Goal: Information Seeking & Learning: Find specific fact

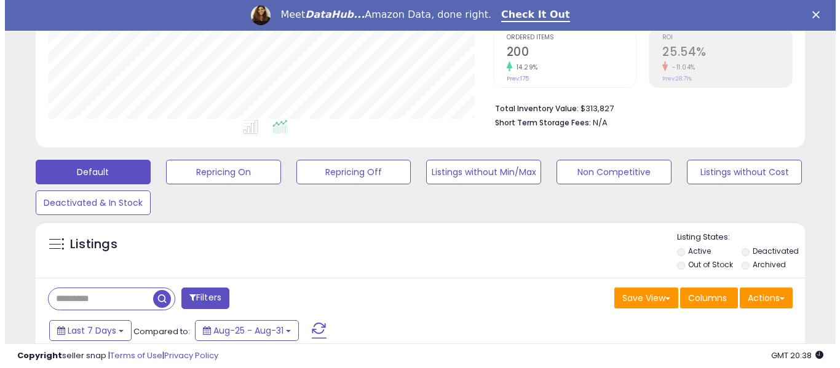
scroll to position [320, 0]
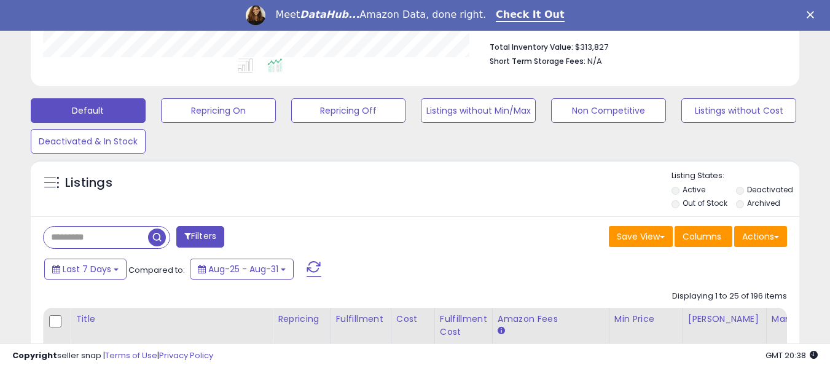
click at [76, 236] on input "text" at bounding box center [96, 238] width 104 height 22
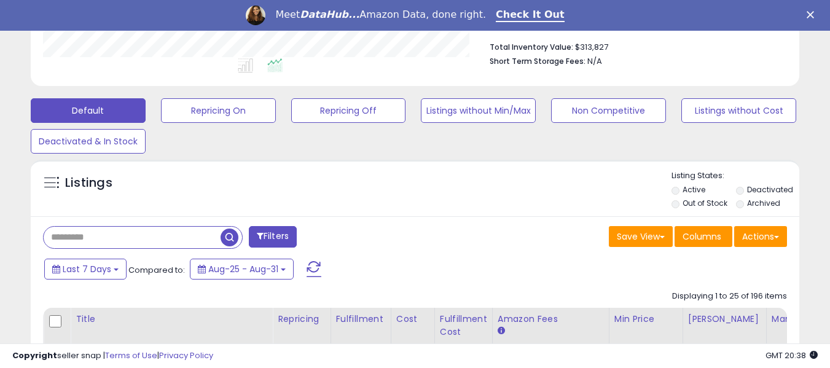
paste input "**********"
click at [231, 234] on span "button" at bounding box center [230, 238] width 18 height 18
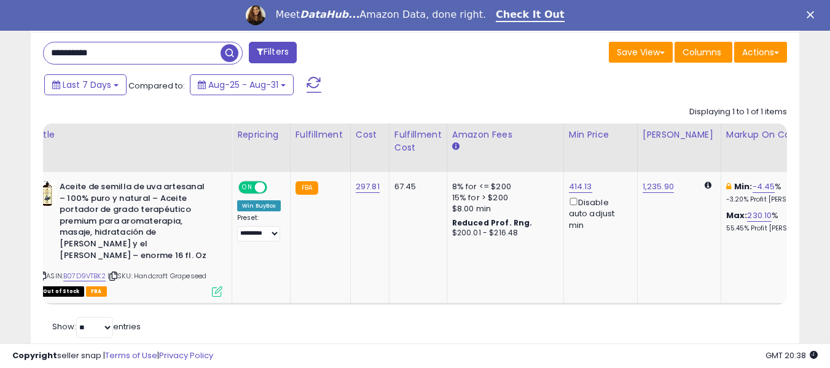
scroll to position [0, 47]
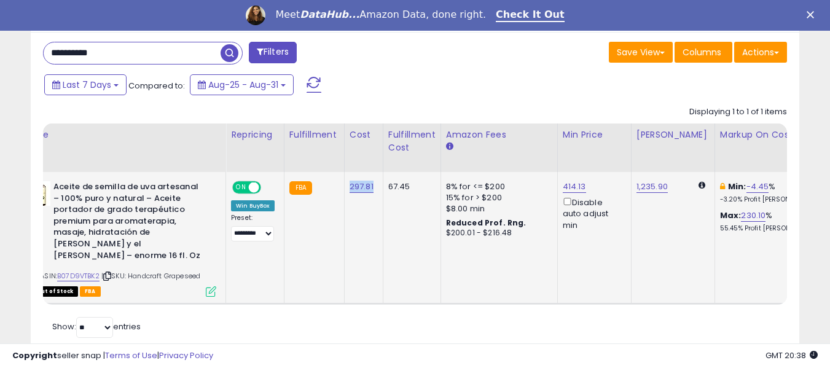
drag, startPoint x: 343, startPoint y: 189, endPoint x: 379, endPoint y: 189, distance: 36.3
click at [379, 189] on td "297.81" at bounding box center [363, 238] width 39 height 132
copy link "297.81"
drag, startPoint x: 139, startPoint y: 56, endPoint x: 14, endPoint y: 74, distance: 126.0
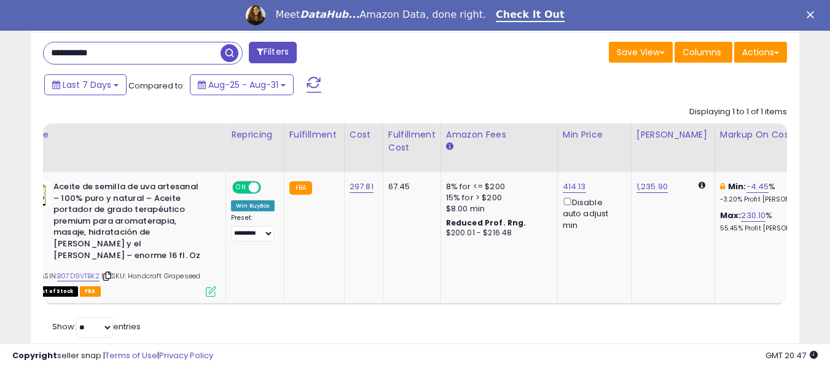
paste input "text"
click at [227, 48] on span "button" at bounding box center [230, 53] width 18 height 18
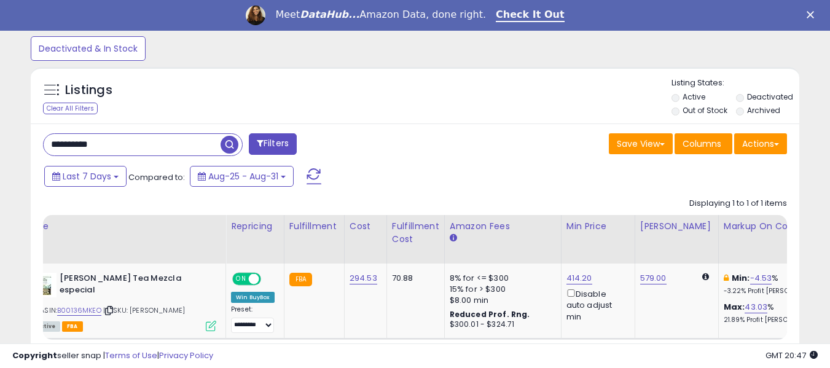
scroll to position [252, 445]
drag, startPoint x: 343, startPoint y: 278, endPoint x: 386, endPoint y: 277, distance: 43.0
copy tr "294.53"
drag, startPoint x: 142, startPoint y: 145, endPoint x: 13, endPoint y: 151, distance: 129.2
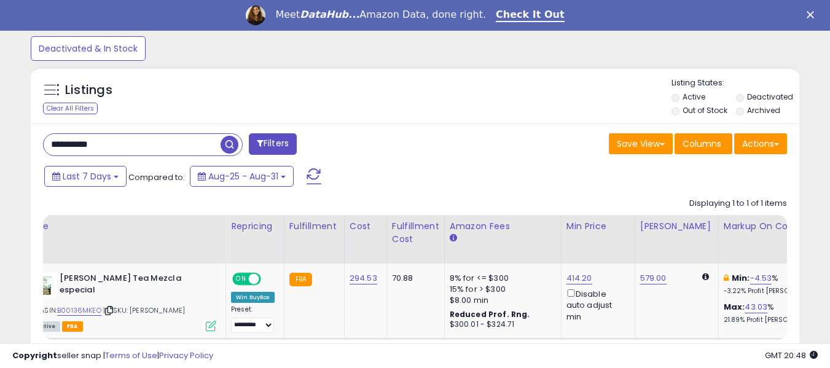
click at [13, 151] on div "**********" at bounding box center [415, 37] width 818 height 733
paste input "text"
click at [229, 146] on span "button" at bounding box center [230, 145] width 18 height 18
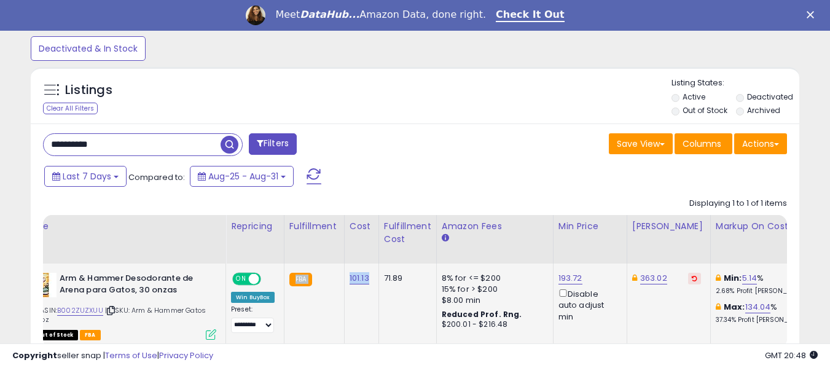
drag, startPoint x: 336, startPoint y: 284, endPoint x: 370, endPoint y: 282, distance: 33.9
click at [366, 302] on td "101.13" at bounding box center [361, 306] width 34 height 84
drag, startPoint x: 340, startPoint y: 281, endPoint x: 368, endPoint y: 280, distance: 28.3
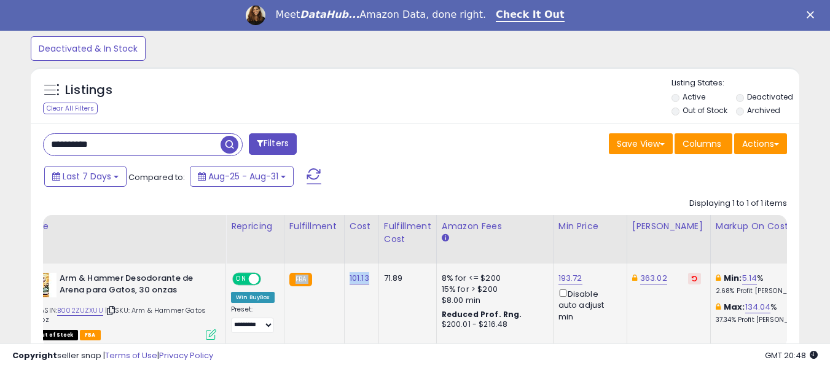
click at [357, 298] on td "101.13" at bounding box center [361, 306] width 34 height 84
drag, startPoint x: 369, startPoint y: 280, endPoint x: 346, endPoint y: 281, distance: 23.4
click at [346, 281] on td "101.13" at bounding box center [361, 306] width 34 height 84
copy link "101.13"
drag, startPoint x: 126, startPoint y: 141, endPoint x: 4, endPoint y: 147, distance: 121.8
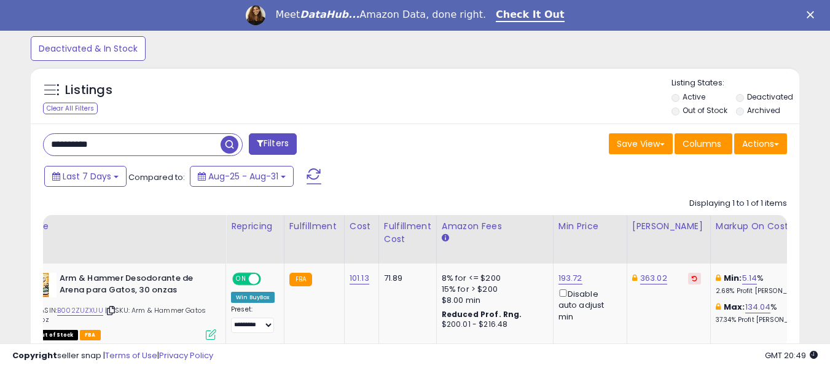
click at [4, 147] on div "**********" at bounding box center [415, 50] width 830 height 784
paste input "*********"
type input "**********"
click at [227, 142] on span "button" at bounding box center [230, 145] width 18 height 18
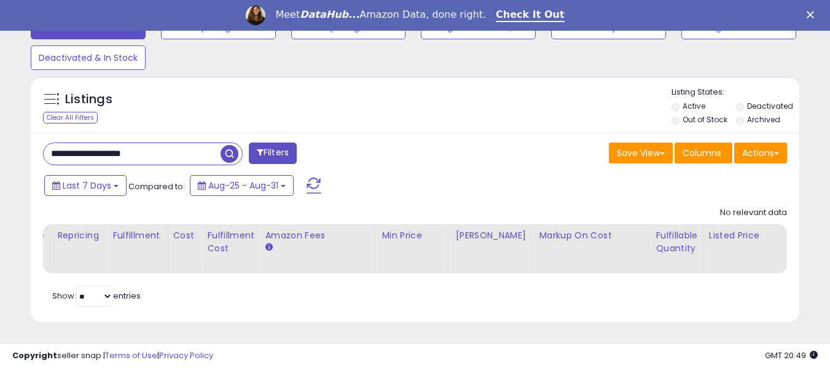
drag, startPoint x: 175, startPoint y: 143, endPoint x: 0, endPoint y: 148, distance: 174.6
click at [0, 148] on div "**********" at bounding box center [415, 18] width 830 height 701
click at [133, 146] on input "text" at bounding box center [132, 154] width 177 height 22
paste input "**********"
click at [229, 145] on span "button" at bounding box center [230, 154] width 18 height 18
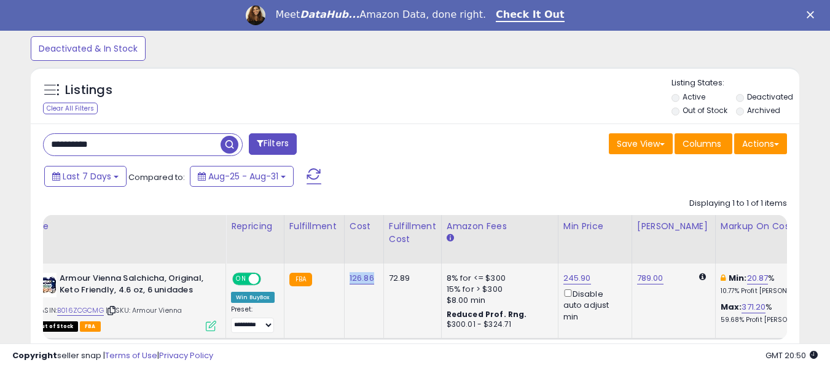
drag, startPoint x: 346, startPoint y: 278, endPoint x: 374, endPoint y: 279, distance: 28.3
click at [374, 279] on td "126.86" at bounding box center [363, 301] width 39 height 75
copy link "126.86"
drag, startPoint x: 144, startPoint y: 147, endPoint x: 0, endPoint y: 149, distance: 144.4
click at [0, 149] on div "**********" at bounding box center [415, 46] width 830 height 776
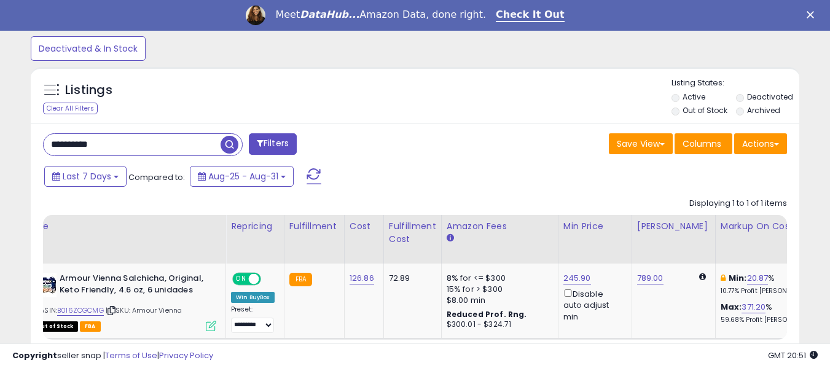
paste input "text"
click at [227, 143] on span "button" at bounding box center [230, 145] width 18 height 18
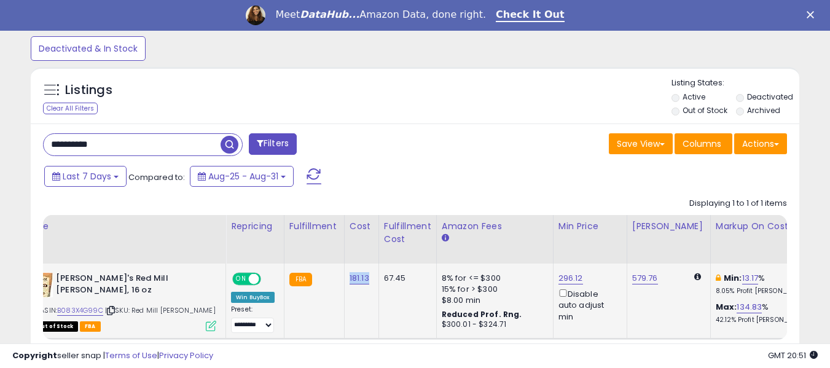
drag, startPoint x: 346, startPoint y: 278, endPoint x: 369, endPoint y: 278, distance: 22.7
click at [369, 278] on td "181.13" at bounding box center [361, 301] width 34 height 75
copy link "181.13"
drag, startPoint x: 116, startPoint y: 144, endPoint x: 15, endPoint y: 143, distance: 100.8
click at [15, 143] on div "**********" at bounding box center [415, 37] width 818 height 733
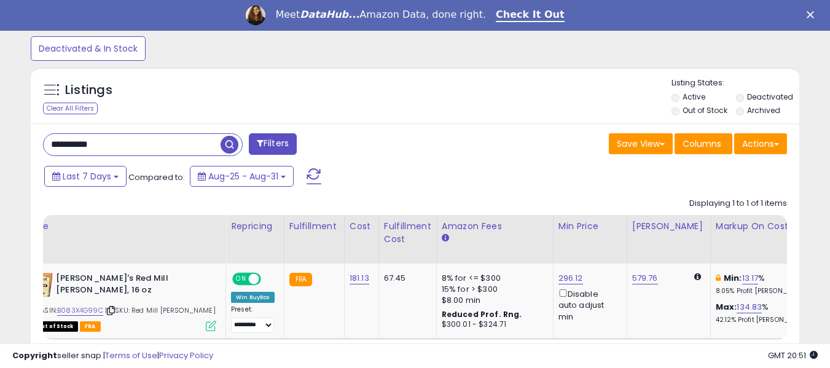
paste input "text"
click at [224, 143] on span "button" at bounding box center [230, 145] width 18 height 18
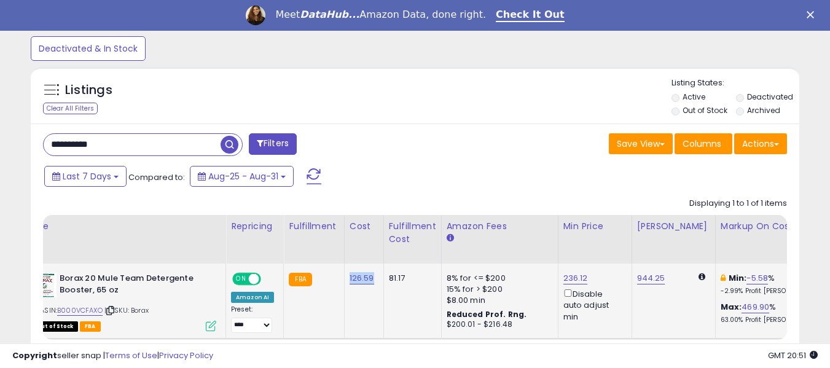
drag, startPoint x: 345, startPoint y: 283, endPoint x: 373, endPoint y: 281, distance: 27.7
click at [373, 281] on td "126.59" at bounding box center [363, 301] width 39 height 75
copy link "126.59"
drag, startPoint x: 135, startPoint y: 140, endPoint x: 31, endPoint y: 138, distance: 103.9
click at [31, 138] on div "**********" at bounding box center [415, 256] width 769 height 265
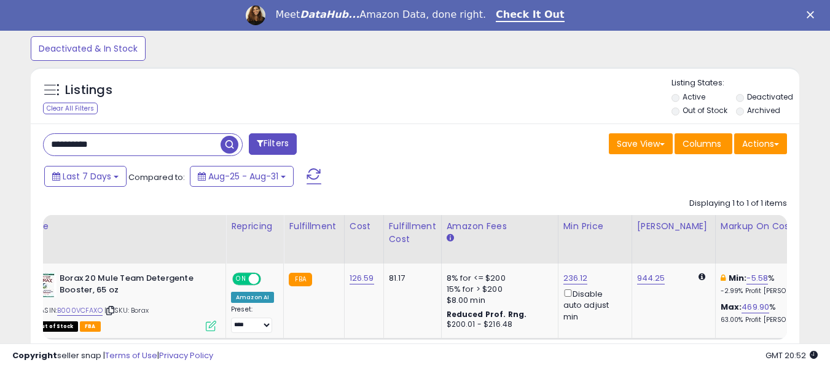
paste input "text"
click at [227, 143] on span "button" at bounding box center [230, 145] width 18 height 18
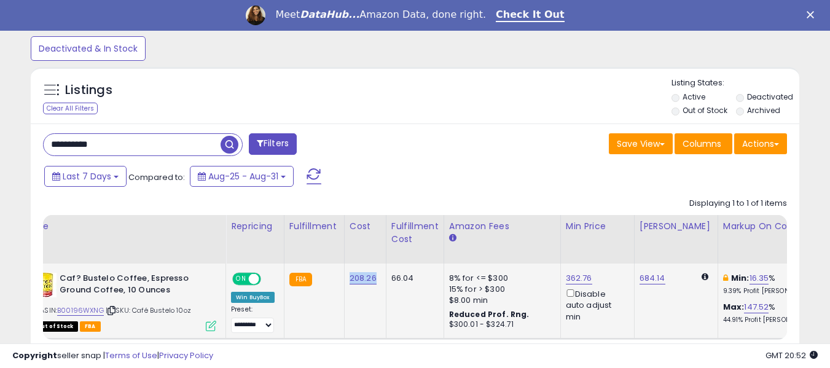
drag, startPoint x: 344, startPoint y: 282, endPoint x: 377, endPoint y: 281, distance: 33.2
click at [377, 281] on td "208.26" at bounding box center [365, 301] width 42 height 75
copy link "208.26"
drag, startPoint x: 128, startPoint y: 151, endPoint x: 17, endPoint y: 151, distance: 111.2
click at [17, 151] on div "**********" at bounding box center [415, 37] width 818 height 733
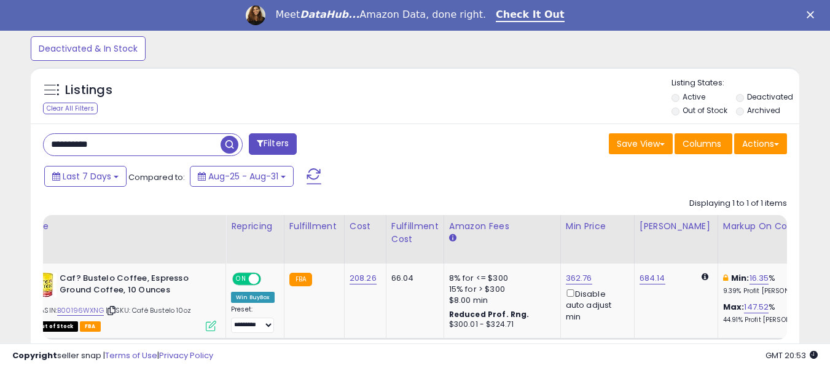
paste input "text"
click at [227, 147] on span "button" at bounding box center [230, 145] width 18 height 18
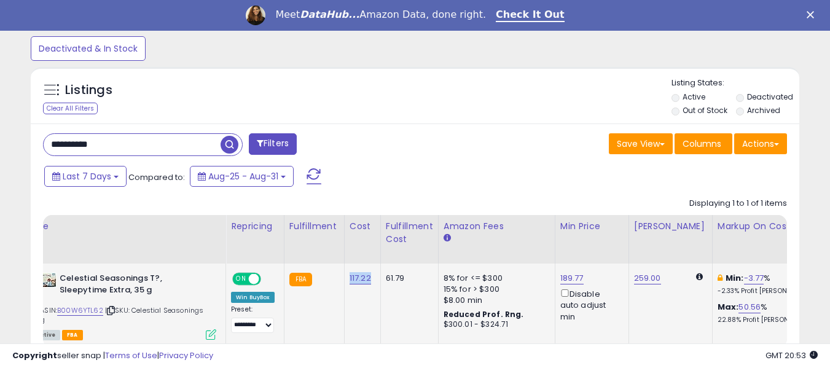
drag, startPoint x: 344, startPoint y: 277, endPoint x: 372, endPoint y: 278, distance: 28.3
click at [372, 278] on td "117.22" at bounding box center [362, 306] width 36 height 84
copy link "117.22"
drag, startPoint x: 140, startPoint y: 144, endPoint x: 17, endPoint y: 144, distance: 122.3
click at [17, 144] on div "**********" at bounding box center [415, 41] width 818 height 741
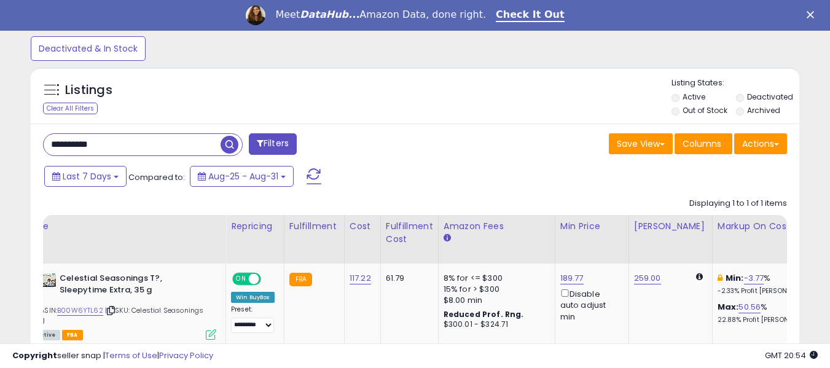
paste input "text"
click at [227, 140] on span "button" at bounding box center [230, 145] width 18 height 18
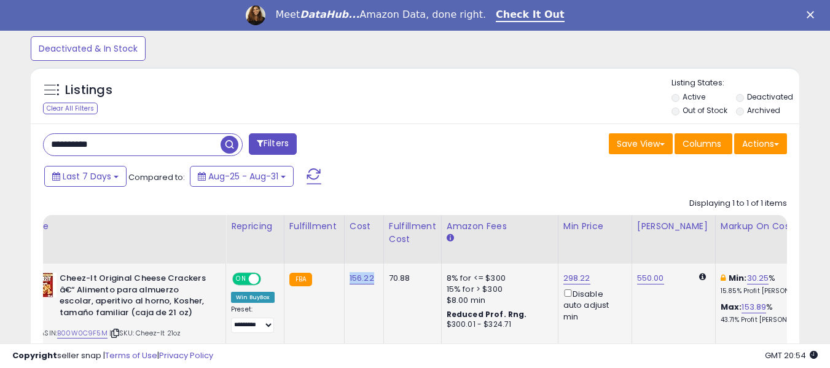
drag, startPoint x: 347, startPoint y: 280, endPoint x: 376, endPoint y: 280, distance: 28.9
click at [376, 280] on td "156.22" at bounding box center [363, 312] width 39 height 97
copy link "156.22"
drag, startPoint x: 115, startPoint y: 146, endPoint x: 27, endPoint y: 149, distance: 87.9
click at [27, 149] on div "Listings Clear All Filters" at bounding box center [415, 243] width 787 height 365
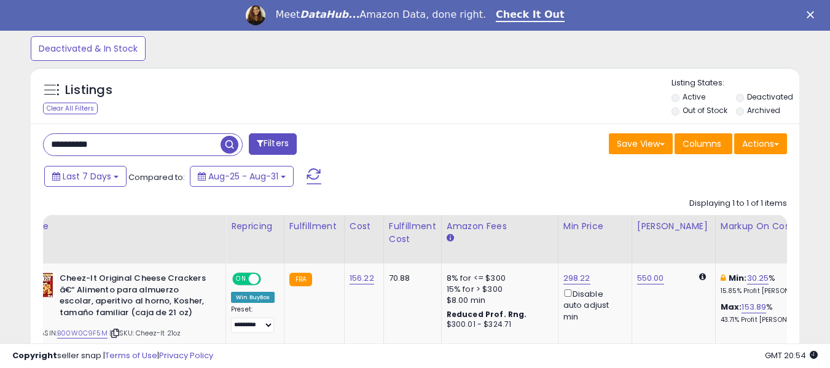
paste input "text"
click at [230, 149] on span "button" at bounding box center [230, 145] width 18 height 18
drag, startPoint x: 345, startPoint y: 279, endPoint x: 377, endPoint y: 280, distance: 32.0
click at [377, 280] on td "130.37" at bounding box center [363, 312] width 39 height 97
copy link "130.37"
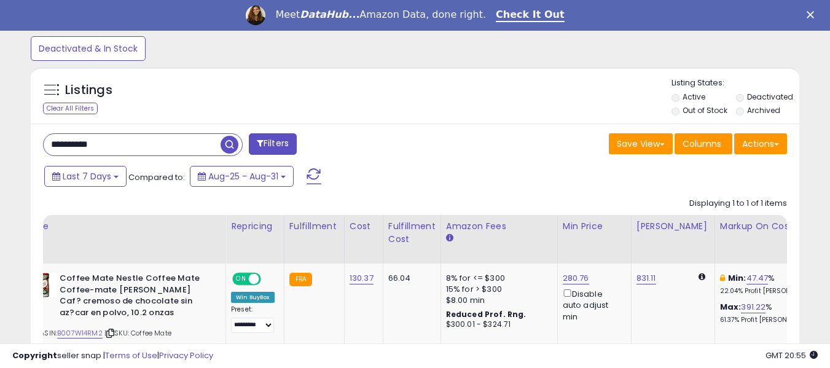
drag, startPoint x: 120, startPoint y: 149, endPoint x: 6, endPoint y: 149, distance: 114.9
click at [6, 149] on div "**********" at bounding box center [415, 57] width 830 height 798
paste input "text"
type input "**********"
click at [228, 145] on span "button" at bounding box center [230, 145] width 18 height 18
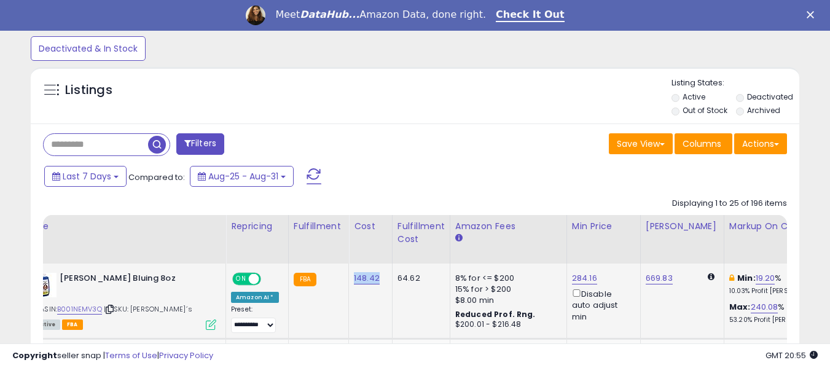
drag, startPoint x: 348, startPoint y: 278, endPoint x: 378, endPoint y: 282, distance: 30.3
click at [378, 282] on td "148.42" at bounding box center [371, 301] width 44 height 75
click at [75, 144] on input "text" at bounding box center [96, 145] width 104 height 22
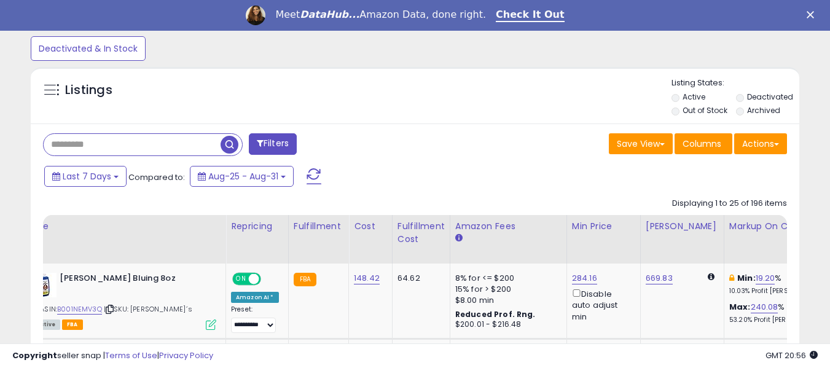
paste input "**********"
click at [229, 142] on span "button" at bounding box center [230, 145] width 18 height 18
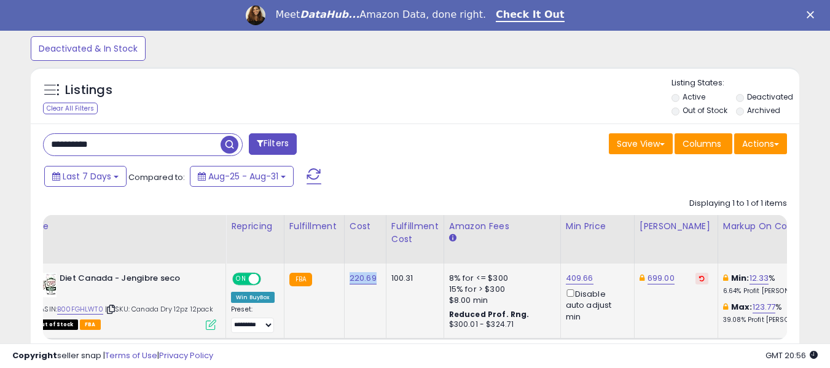
drag, startPoint x: 344, startPoint y: 281, endPoint x: 376, endPoint y: 281, distance: 31.3
click at [376, 281] on td "220.69" at bounding box center [365, 301] width 42 height 75
drag, startPoint x: 92, startPoint y: 149, endPoint x: 33, endPoint y: 151, distance: 59.1
click at [33, 151] on div "**********" at bounding box center [415, 256] width 769 height 265
paste input "text"
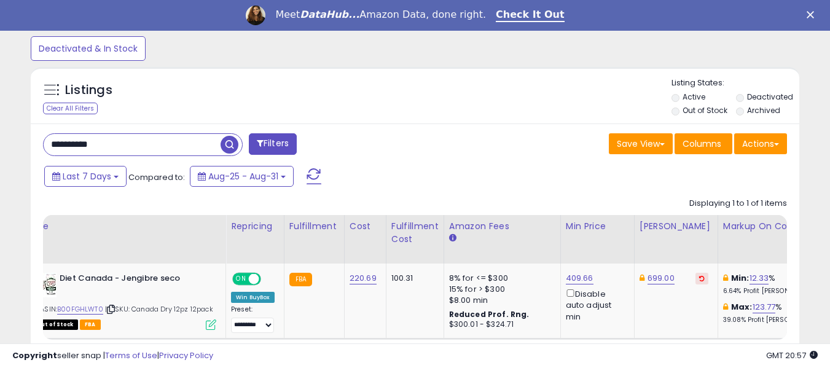
click at [224, 146] on span "button" at bounding box center [230, 145] width 18 height 18
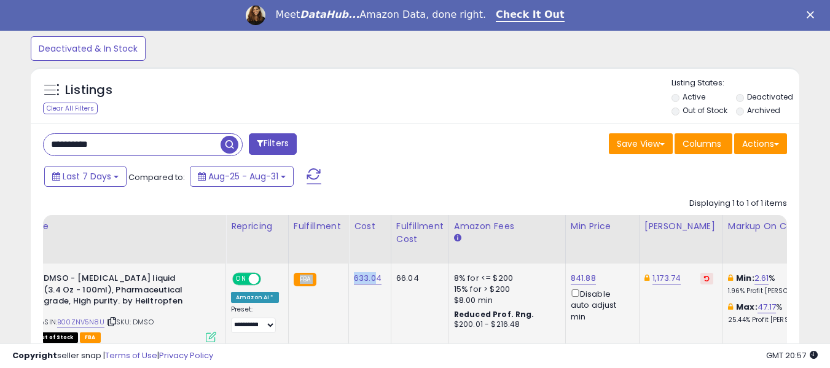
drag, startPoint x: 344, startPoint y: 285, endPoint x: 351, endPoint y: 303, distance: 19.6
click at [351, 306] on td "633.04" at bounding box center [370, 307] width 42 height 86
drag, startPoint x: 347, startPoint y: 280, endPoint x: 380, endPoint y: 281, distance: 33.2
click at [380, 281] on td "633.04" at bounding box center [370, 307] width 42 height 86
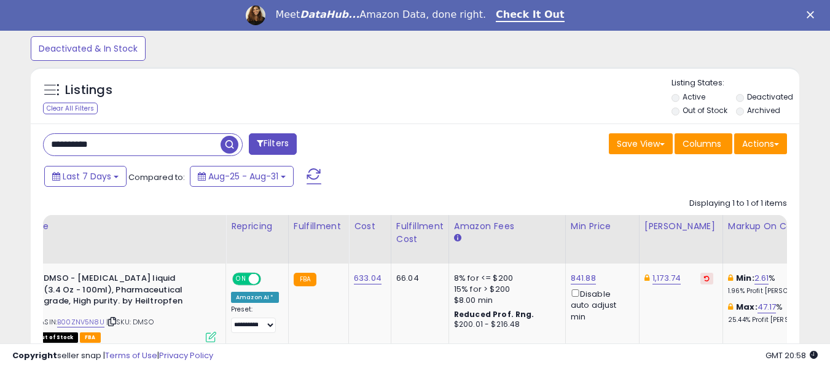
drag, startPoint x: 122, startPoint y: 144, endPoint x: 12, endPoint y: 136, distance: 110.3
click at [12, 136] on div "**********" at bounding box center [415, 43] width 818 height 744
paste input "text"
click at [230, 143] on span "button" at bounding box center [230, 145] width 18 height 18
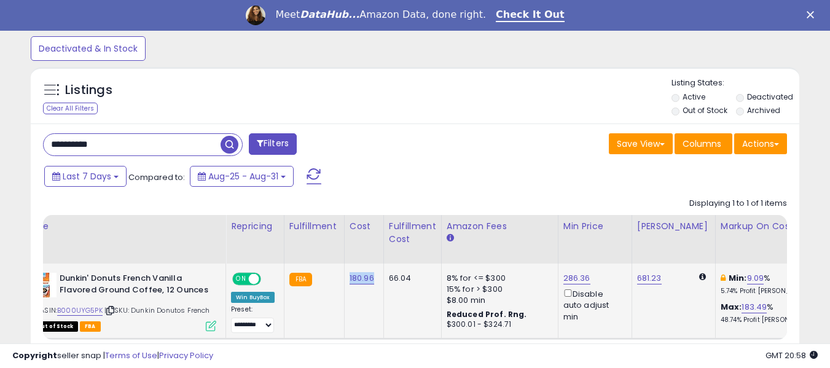
drag, startPoint x: 344, startPoint y: 277, endPoint x: 374, endPoint y: 281, distance: 30.3
click at [374, 281] on td "180.96" at bounding box center [363, 301] width 39 height 75
drag, startPoint x: 81, startPoint y: 146, endPoint x: 44, endPoint y: 146, distance: 36.9
click at [44, 146] on input "**********" at bounding box center [132, 145] width 177 height 22
paste input "text"
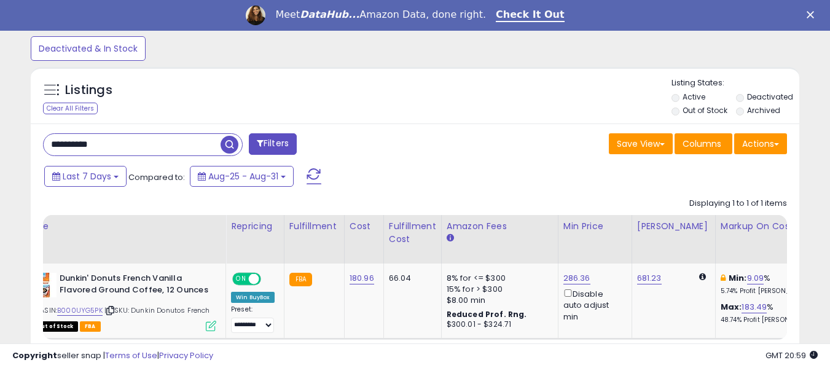
click at [232, 143] on span "button" at bounding box center [230, 145] width 18 height 18
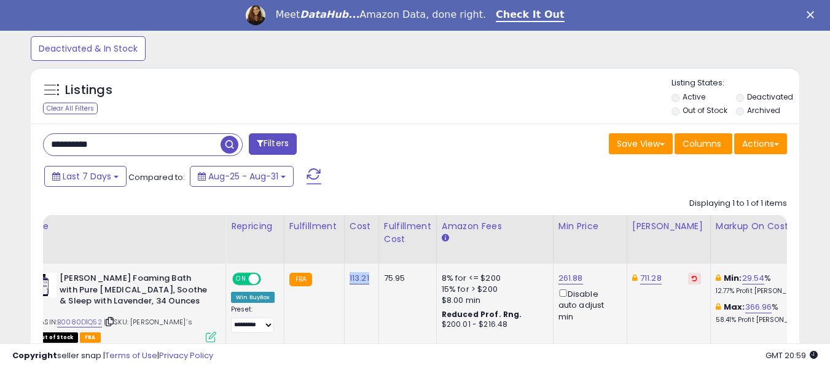
drag, startPoint x: 345, startPoint y: 278, endPoint x: 368, endPoint y: 281, distance: 22.3
click at [368, 281] on td "113.21" at bounding box center [361, 307] width 34 height 86
drag, startPoint x: 112, startPoint y: 148, endPoint x: 15, endPoint y: 157, distance: 96.9
click at [15, 157] on div "**********" at bounding box center [415, 43] width 818 height 744
paste input "text"
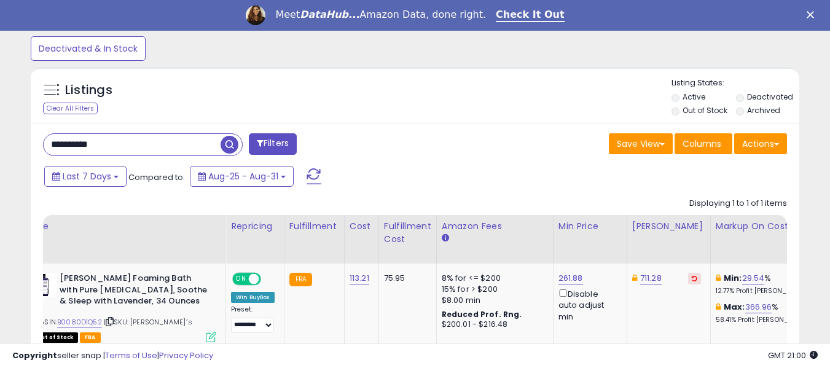
click at [227, 144] on span "button" at bounding box center [230, 145] width 18 height 18
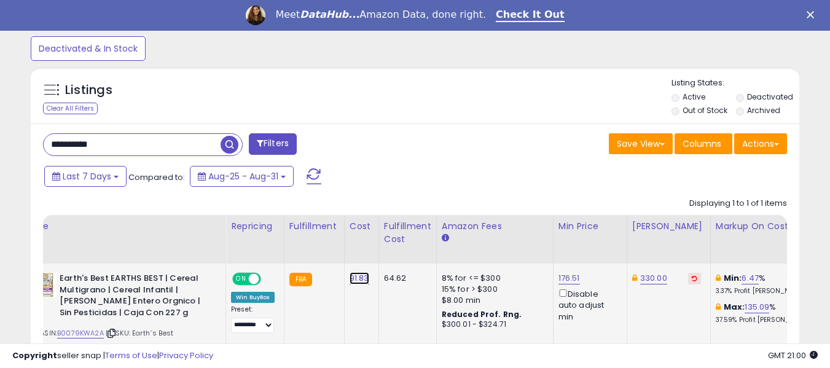
click at [350, 280] on link "91.83" at bounding box center [360, 278] width 20 height 12
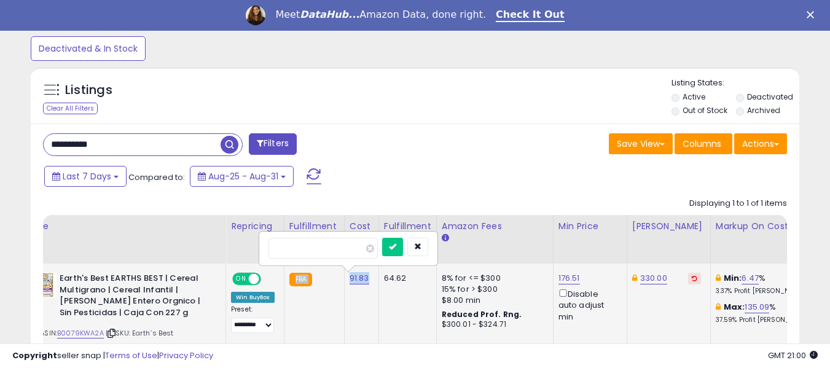
drag, startPoint x: 342, startPoint y: 281, endPoint x: 372, endPoint y: 283, distance: 30.2
click at [369, 296] on td "91.83 *****" at bounding box center [361, 312] width 34 height 97
drag, startPoint x: 371, startPoint y: 280, endPoint x: 347, endPoint y: 281, distance: 24.0
click at [347, 281] on td "91.83 *****" at bounding box center [361, 312] width 34 height 97
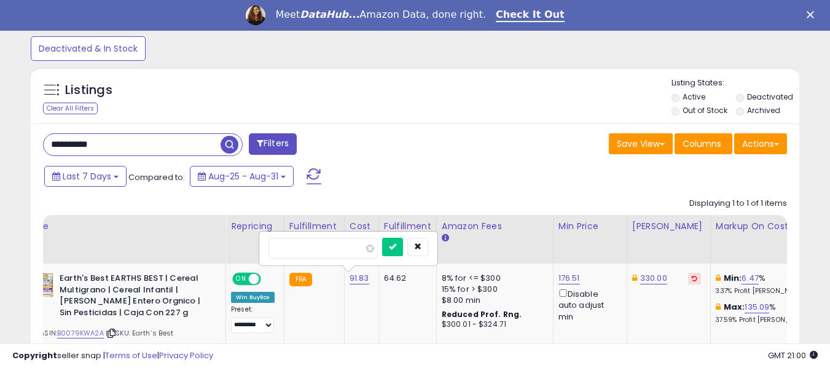
drag, startPoint x: 114, startPoint y: 141, endPoint x: 0, endPoint y: 141, distance: 113.7
click at [0, 141] on div "**********" at bounding box center [415, 57] width 830 height 798
paste input "text"
click at [226, 145] on span "button" at bounding box center [230, 145] width 18 height 18
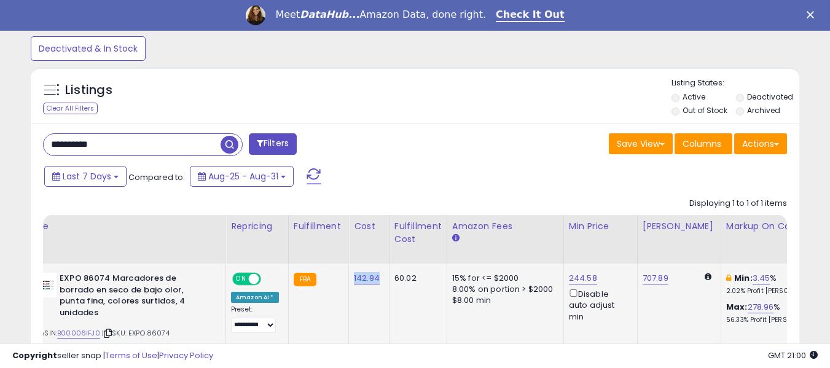
drag, startPoint x: 348, startPoint y: 280, endPoint x: 376, endPoint y: 285, distance: 28.7
click at [376, 285] on td "142.94" at bounding box center [369, 312] width 41 height 97
drag, startPoint x: 106, startPoint y: 145, endPoint x: 14, endPoint y: 142, distance: 91.6
click at [14, 142] on div "**********" at bounding box center [415, 48] width 818 height 755
paste input "text"
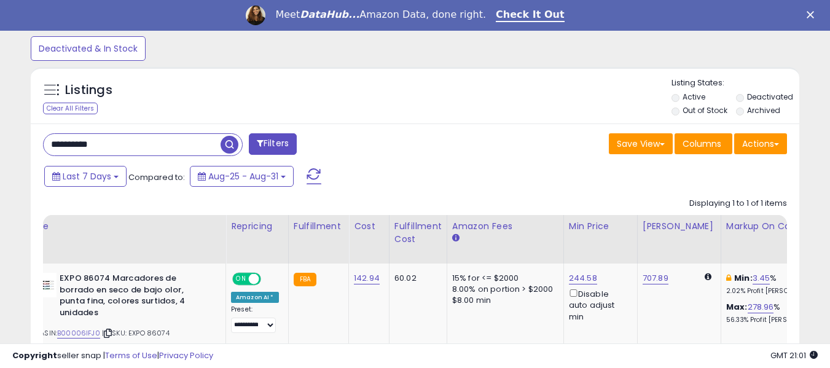
click at [230, 145] on span "button" at bounding box center [230, 145] width 18 height 18
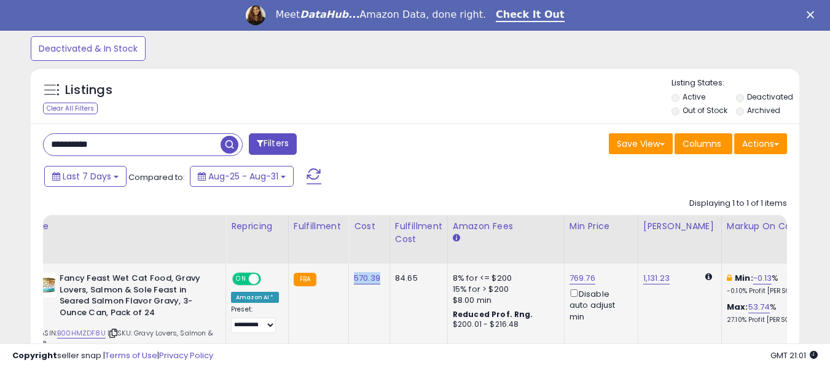
drag, startPoint x: 347, startPoint y: 280, endPoint x: 376, endPoint y: 283, distance: 29.0
click at [376, 283] on td "570.39" at bounding box center [369, 317] width 41 height 106
drag, startPoint x: 59, startPoint y: 138, endPoint x: 13, endPoint y: 132, distance: 46.4
click at [13, 132] on div "**********" at bounding box center [415, 53] width 818 height 764
paste input "text"
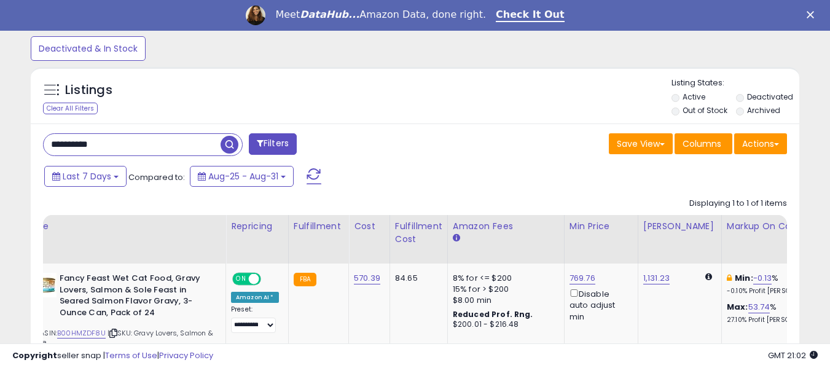
click at [227, 141] on span "button" at bounding box center [230, 145] width 18 height 18
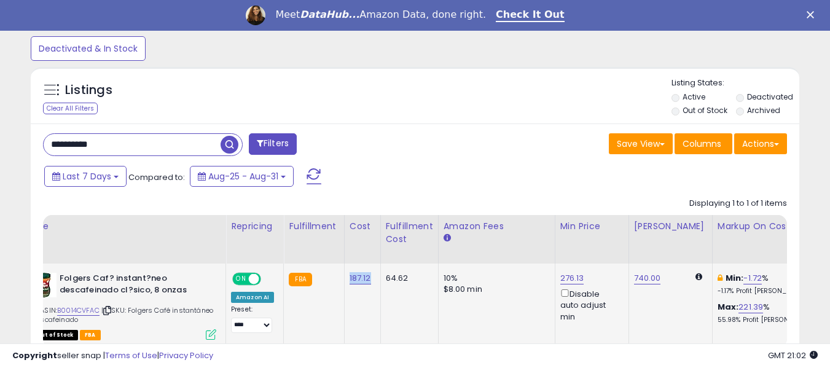
drag, startPoint x: 343, startPoint y: 282, endPoint x: 371, endPoint y: 282, distance: 27.7
click at [371, 282] on td "187.12" at bounding box center [362, 306] width 36 height 84
drag, startPoint x: 114, startPoint y: 147, endPoint x: 4, endPoint y: 138, distance: 110.3
click at [4, 138] on div "**********" at bounding box center [415, 50] width 830 height 784
paste input "text"
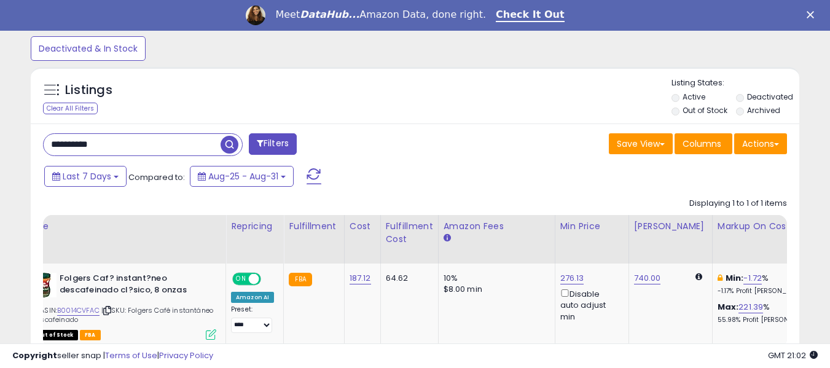
type input "**********"
click at [226, 142] on span "button" at bounding box center [230, 145] width 18 height 18
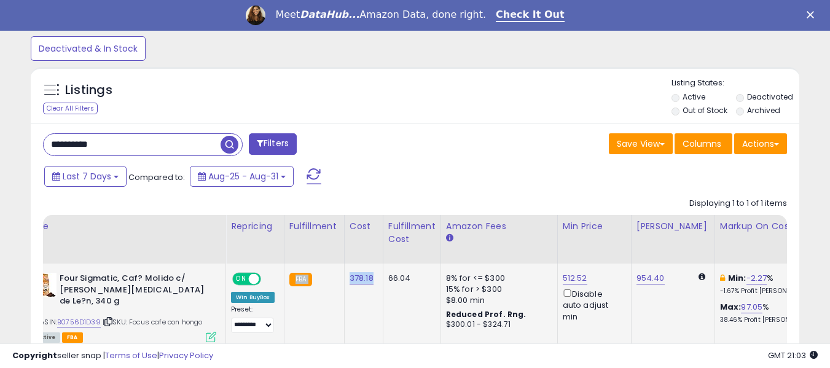
drag, startPoint x: 340, startPoint y: 280, endPoint x: 376, endPoint y: 282, distance: 35.1
drag, startPoint x: 372, startPoint y: 304, endPoint x: 353, endPoint y: 288, distance: 24.5
click at [372, 304] on td "378.18" at bounding box center [363, 307] width 39 height 86
click at [341, 280] on td "FBA" at bounding box center [314, 307] width 60 height 86
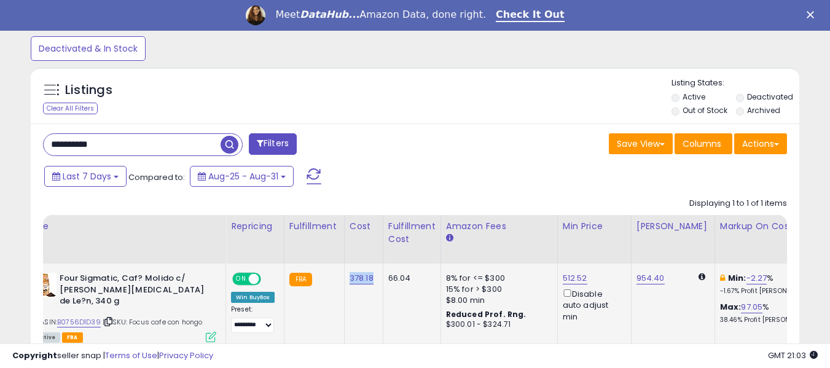
drag, startPoint x: 345, startPoint y: 280, endPoint x: 377, endPoint y: 280, distance: 32.0
click at [377, 280] on td "378.18" at bounding box center [363, 307] width 39 height 86
